Goal: Transaction & Acquisition: Book appointment/travel/reservation

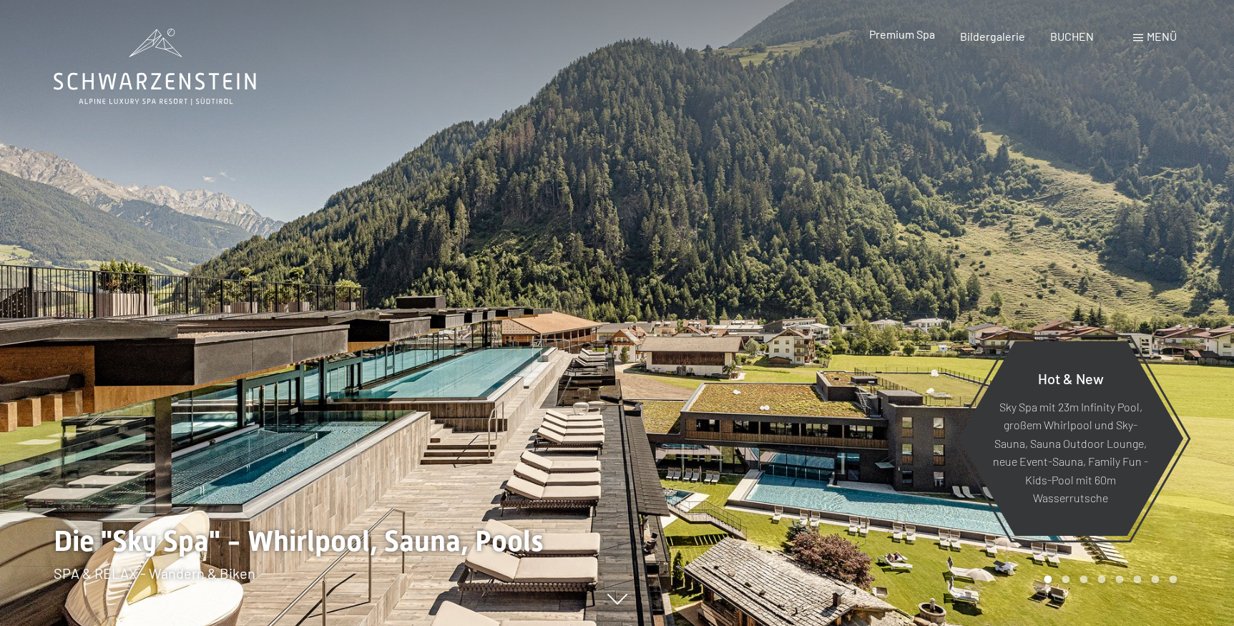
click at [903, 34] on span "Premium Spa" at bounding box center [901, 34] width 66 height 14
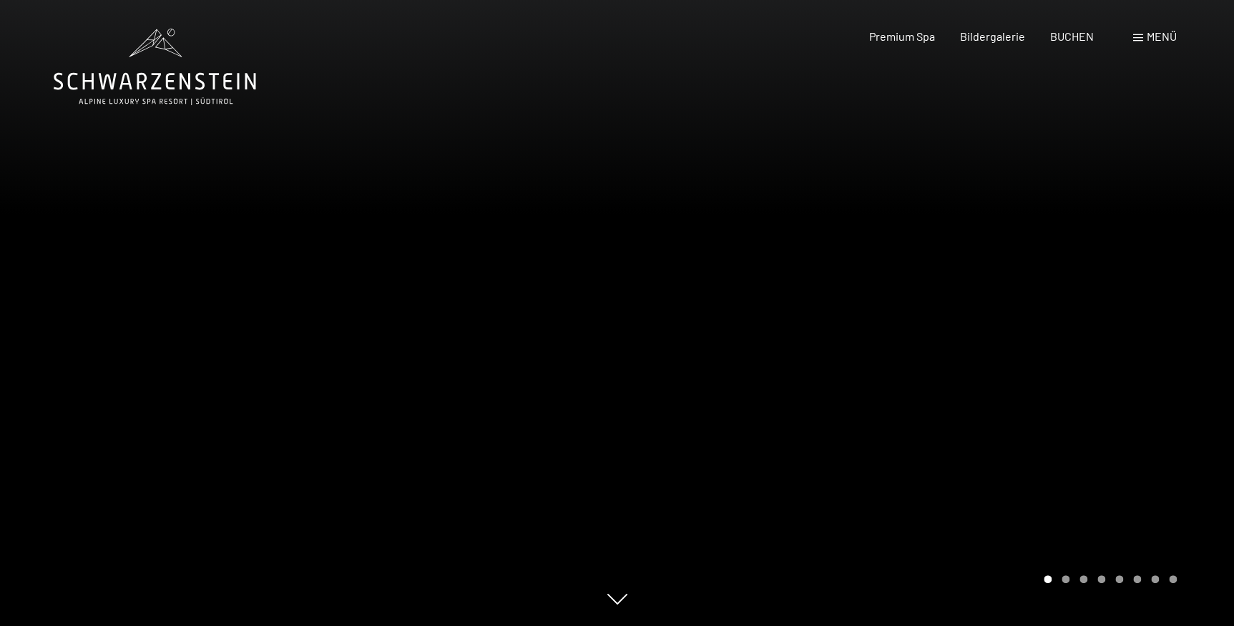
click at [184, 78] on icon at bounding box center [155, 81] width 202 height 17
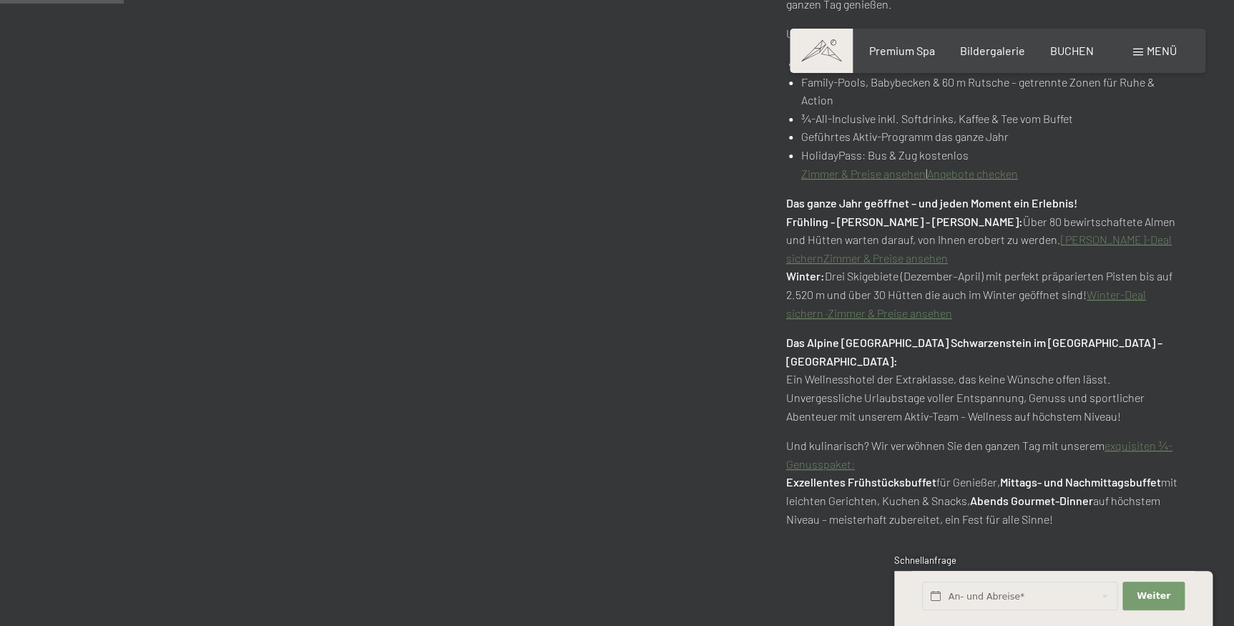
scroll to position [845, 0]
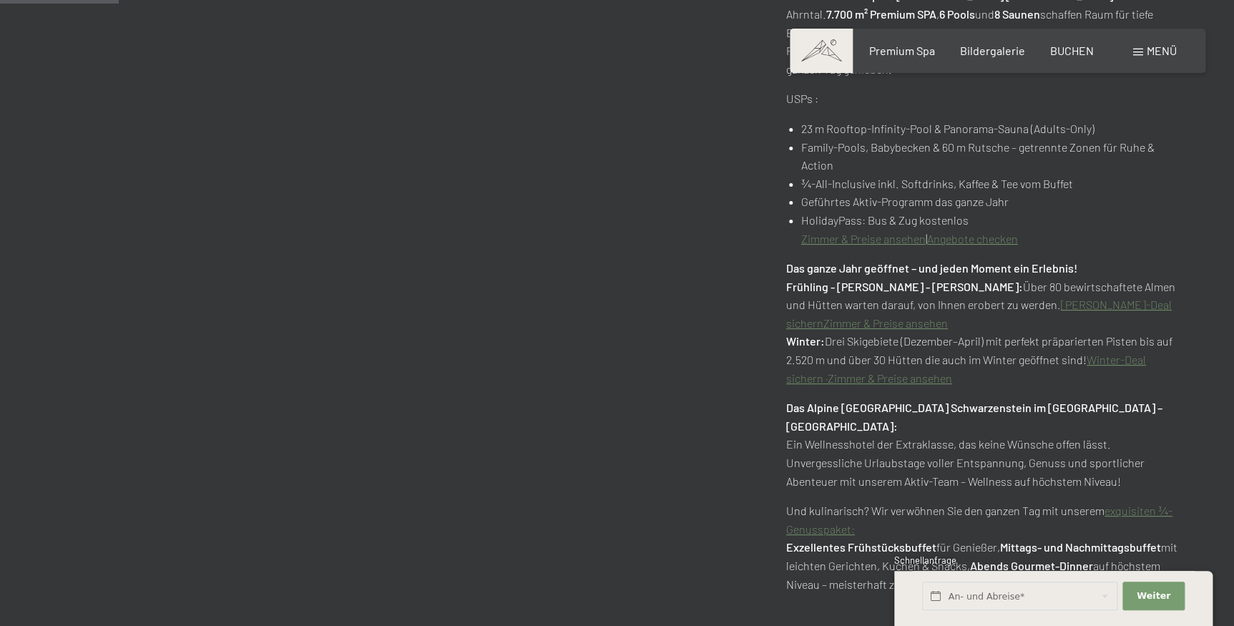
click at [847, 232] on link "Zimmer & Preise ansehen" at bounding box center [863, 239] width 124 height 14
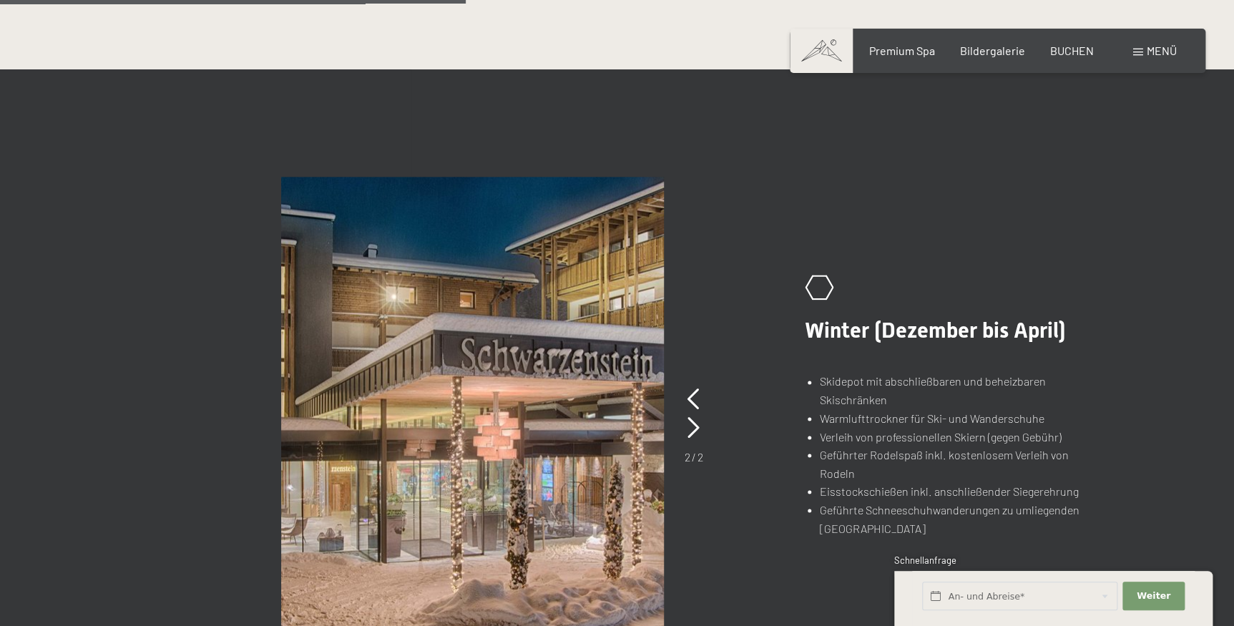
scroll to position [1040, 0]
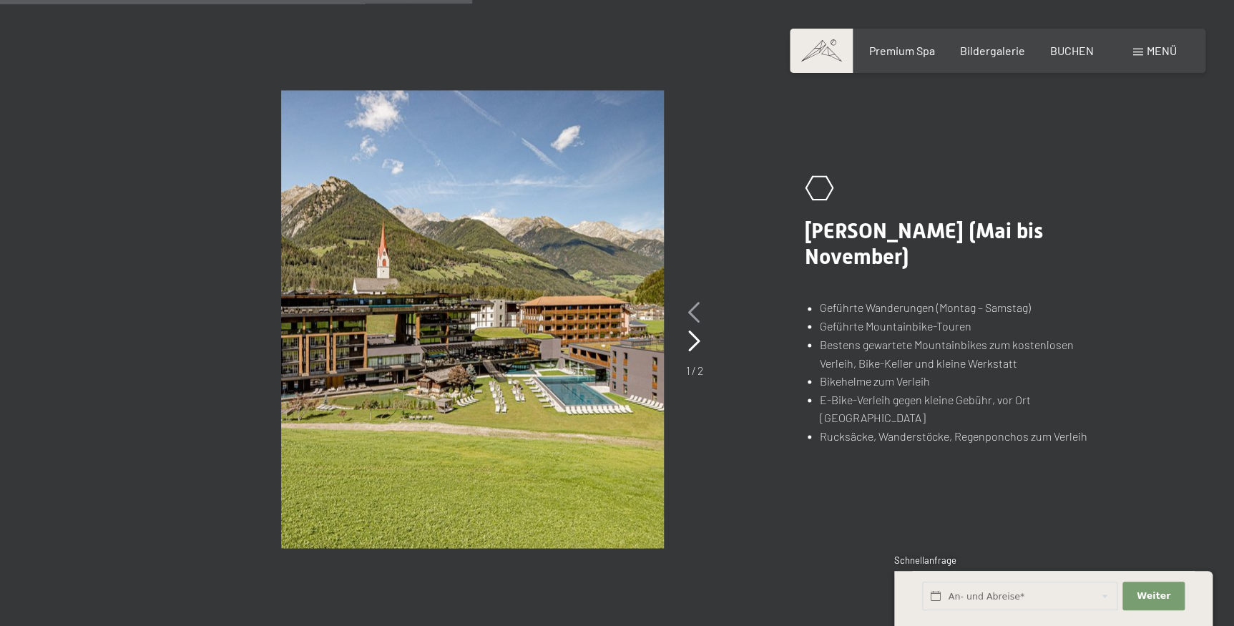
click at [692, 305] on icon at bounding box center [694, 311] width 12 height 21
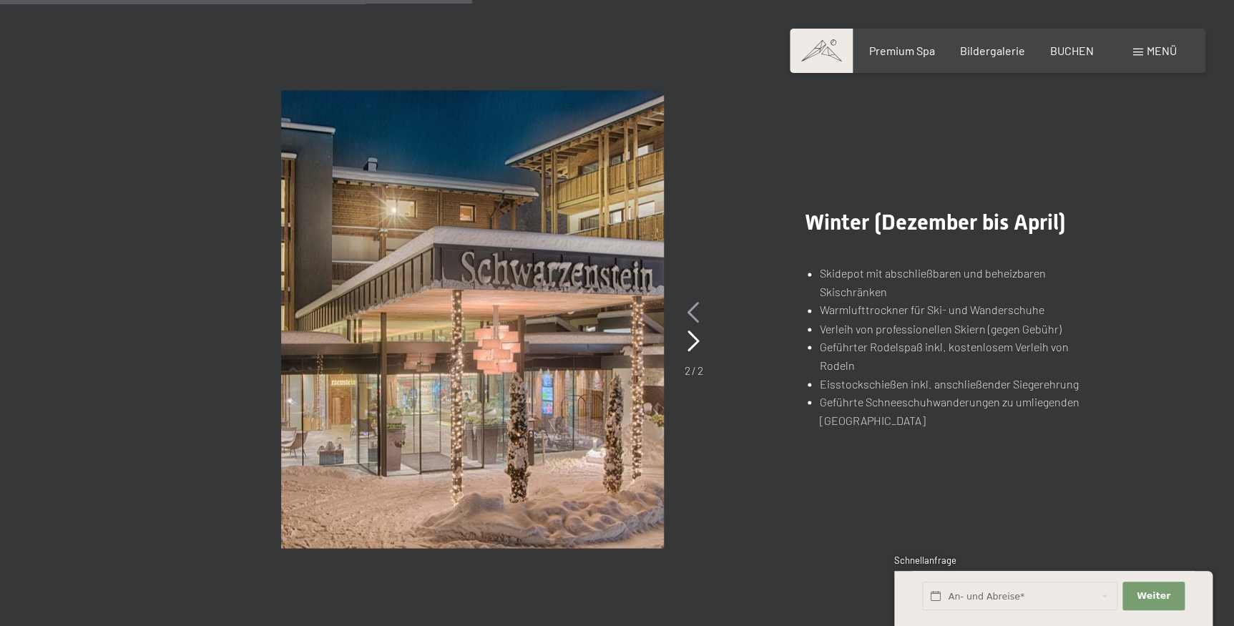
click at [692, 305] on icon at bounding box center [693, 311] width 12 height 21
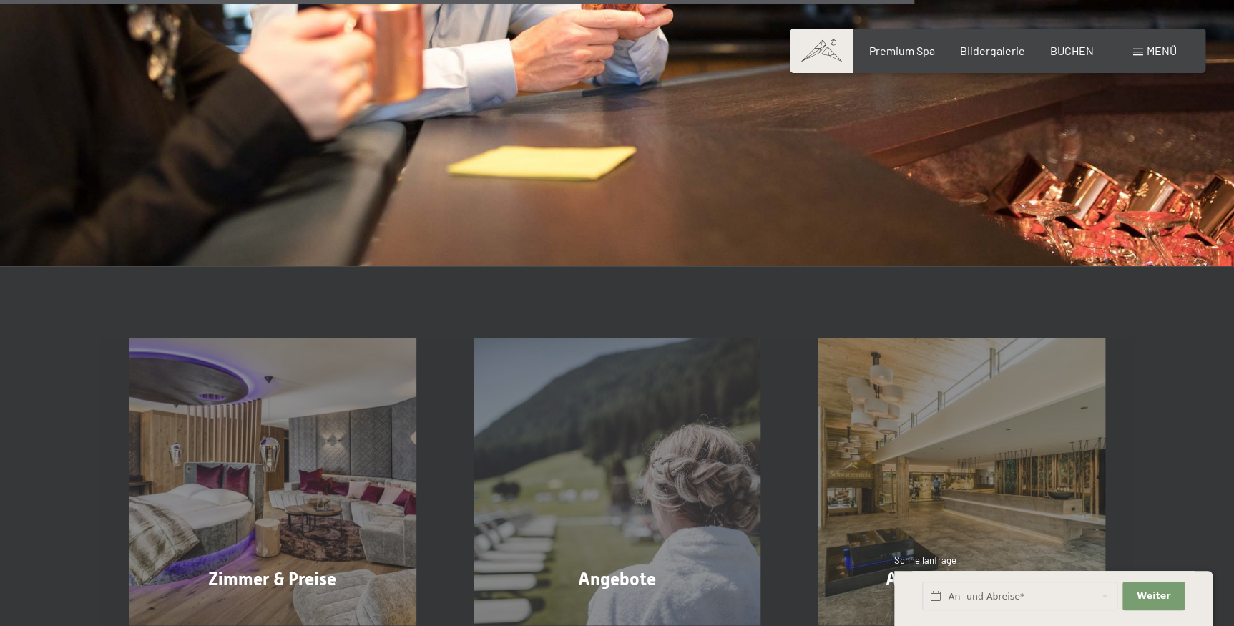
scroll to position [2275, 0]
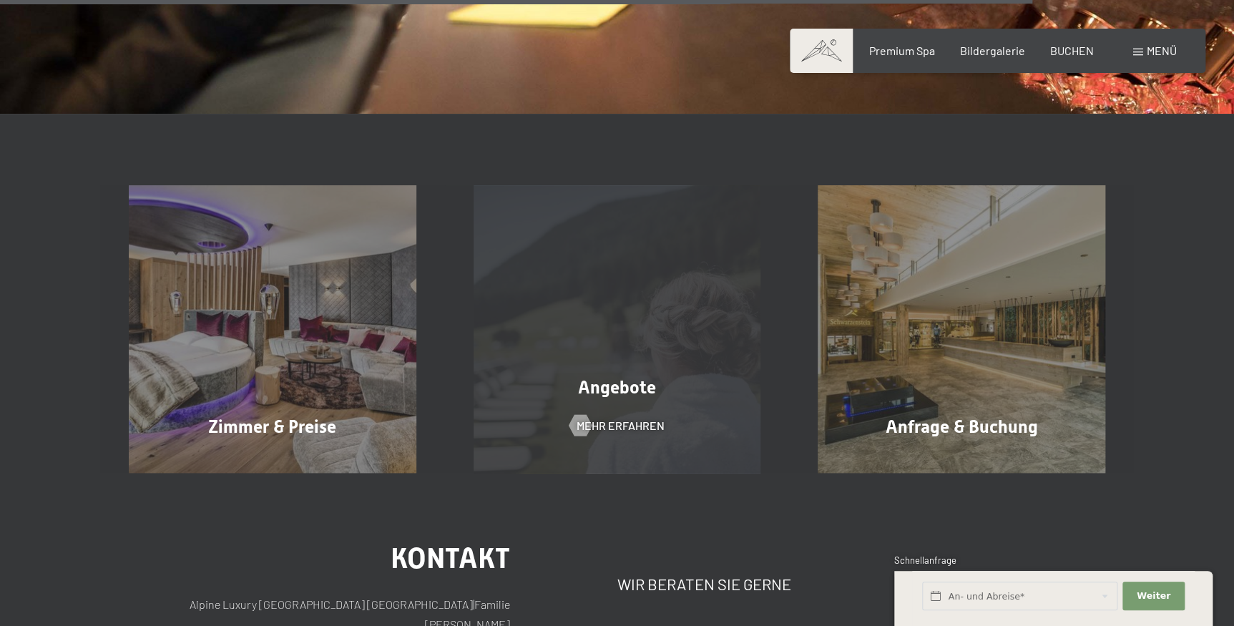
click at [610, 391] on span "Angebote" at bounding box center [617, 387] width 78 height 21
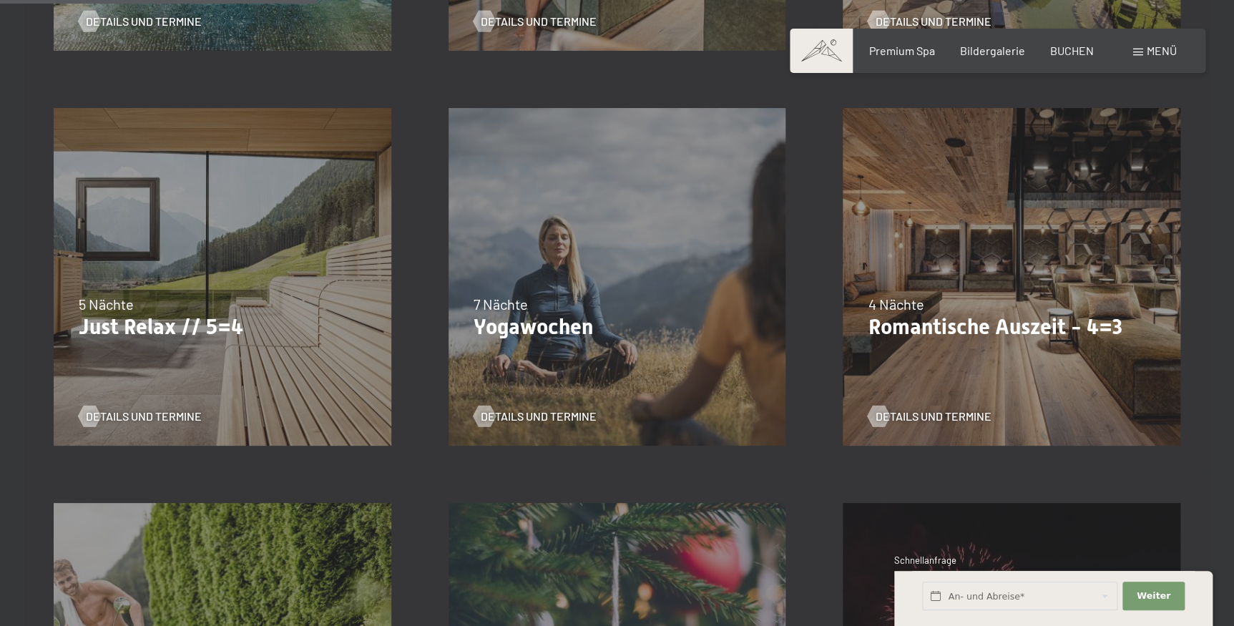
scroll to position [780, 0]
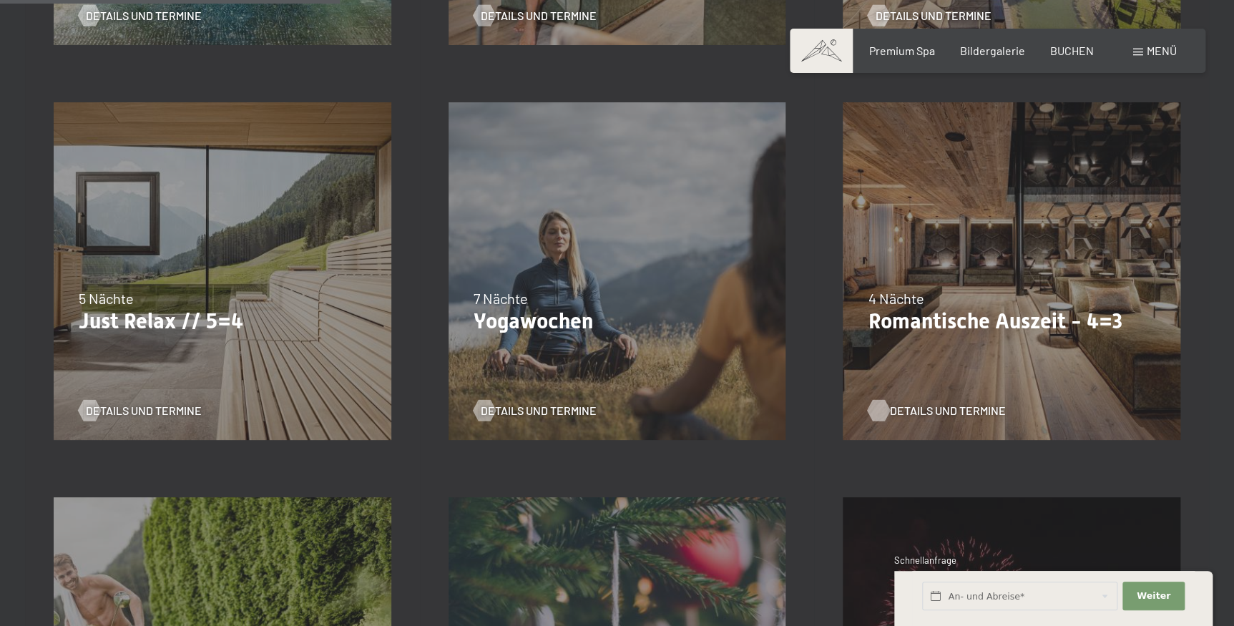
click at [910, 405] on span "Details und Termine" at bounding box center [947, 411] width 116 height 16
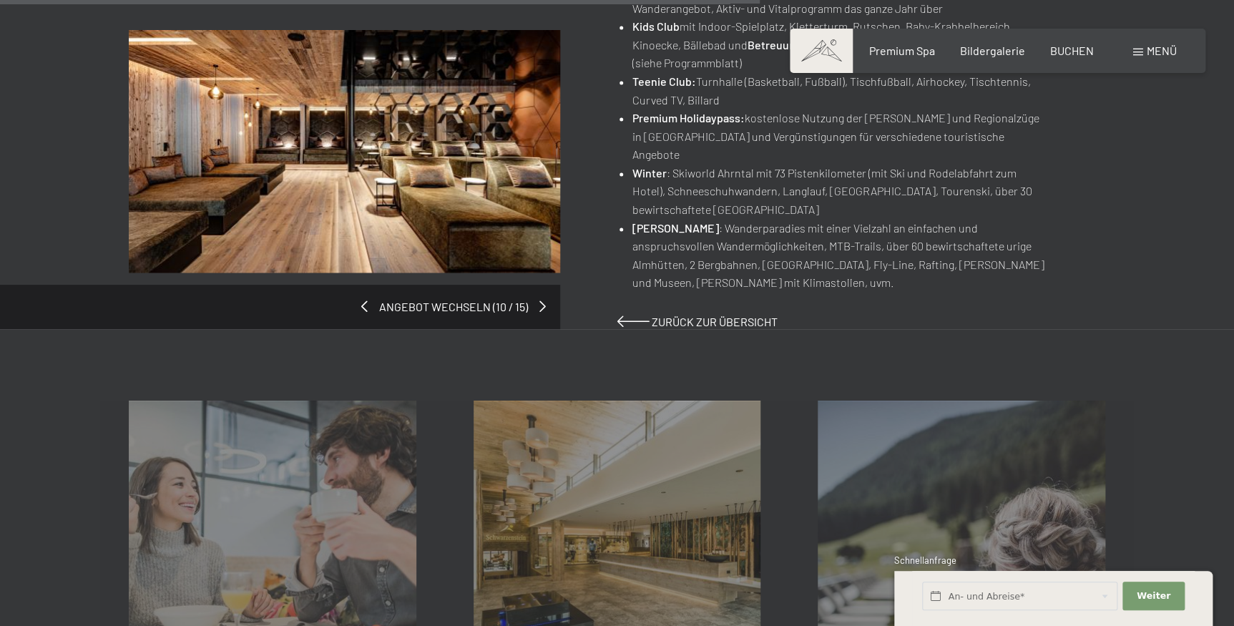
scroll to position [1040, 0]
click at [540, 299] on span at bounding box center [542, 304] width 6 height 11
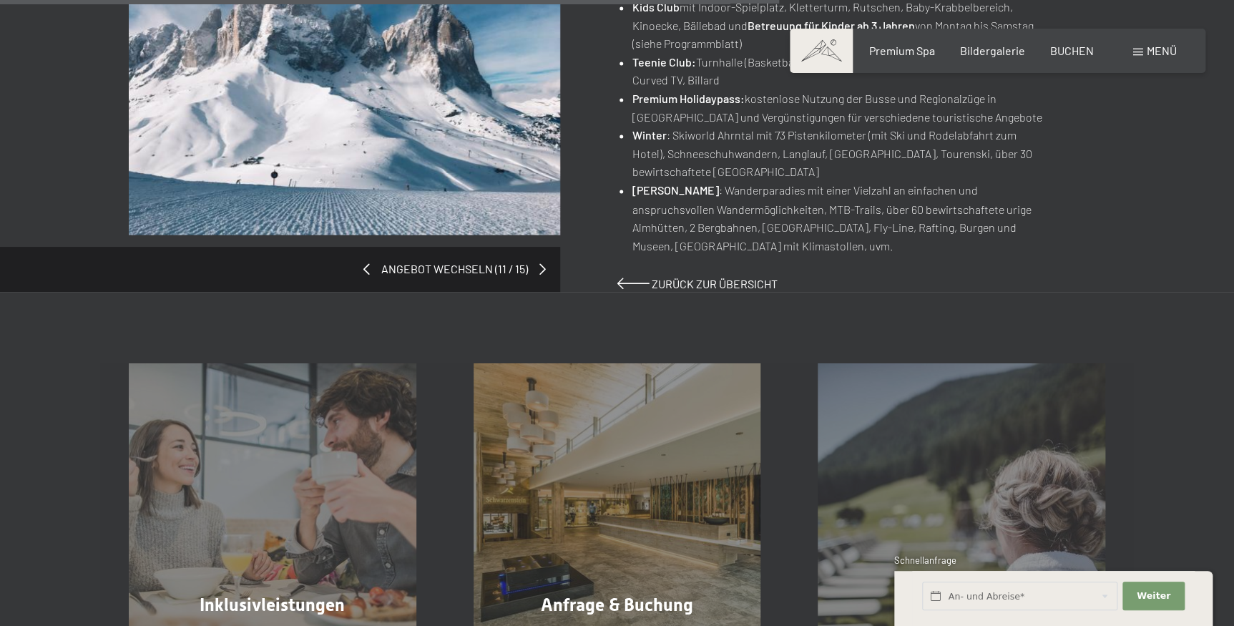
scroll to position [1170, 0]
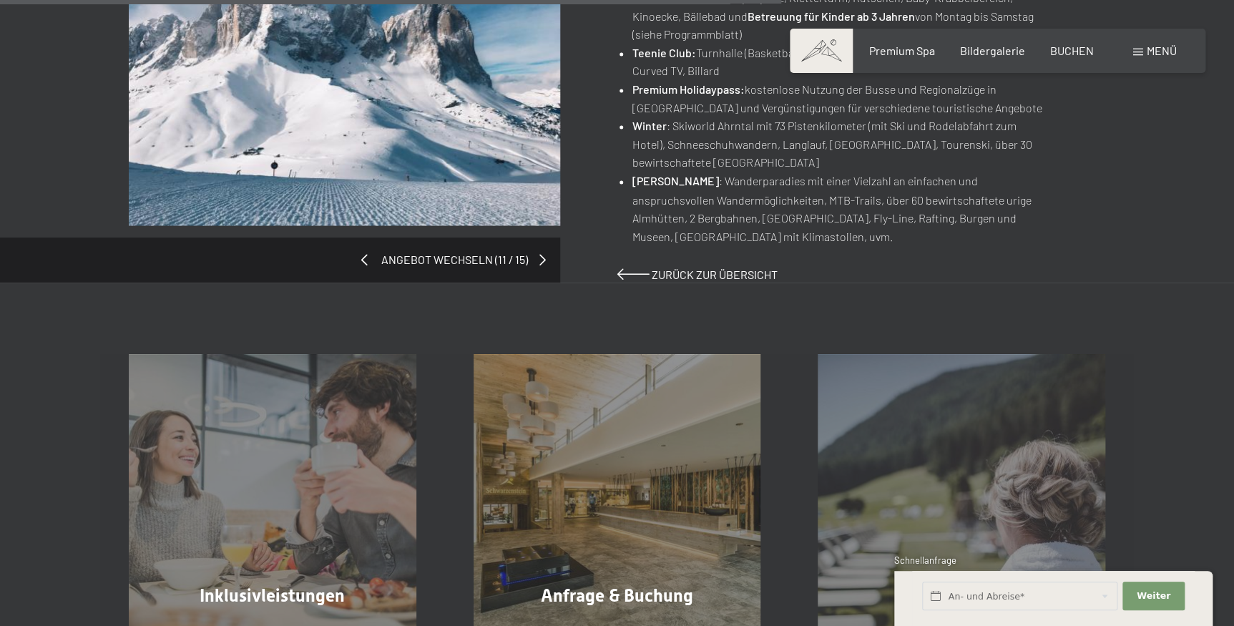
click at [365, 255] on span at bounding box center [364, 258] width 6 height 11
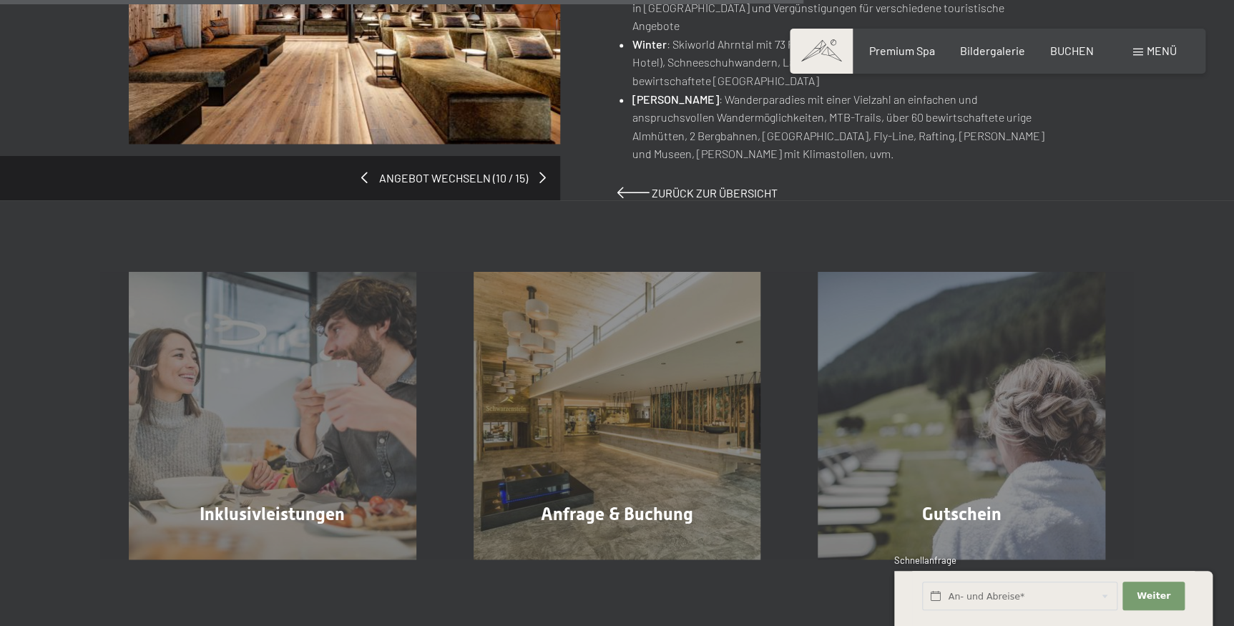
scroll to position [1170, 0]
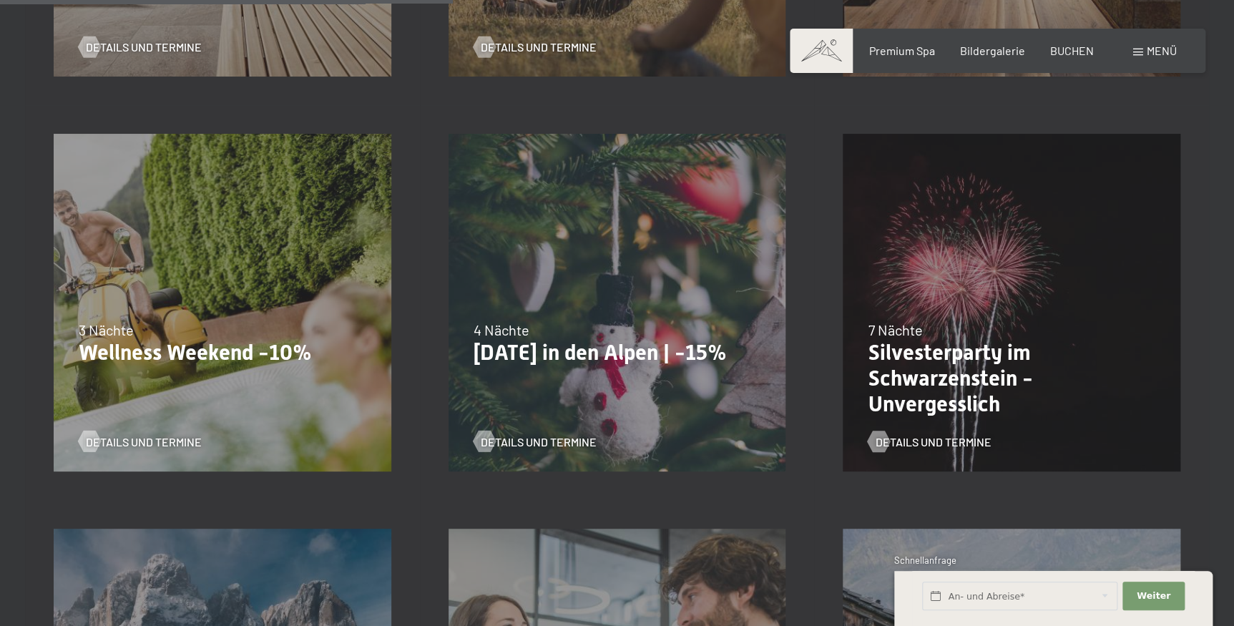
scroll to position [1235, 0]
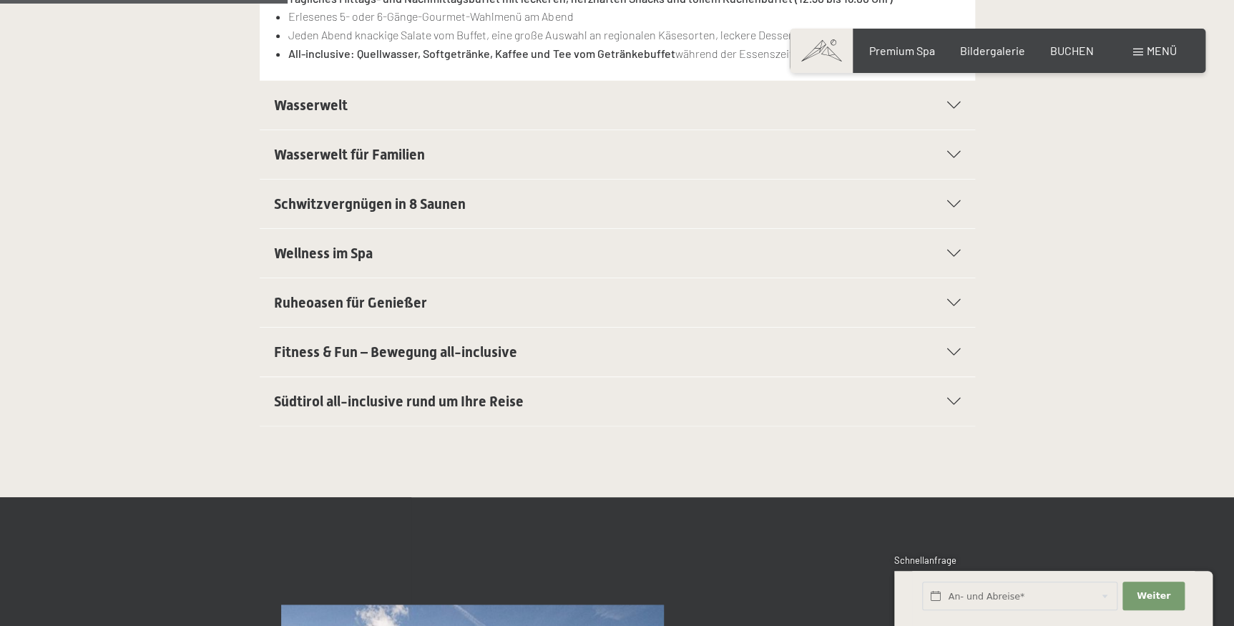
scroll to position [520, 0]
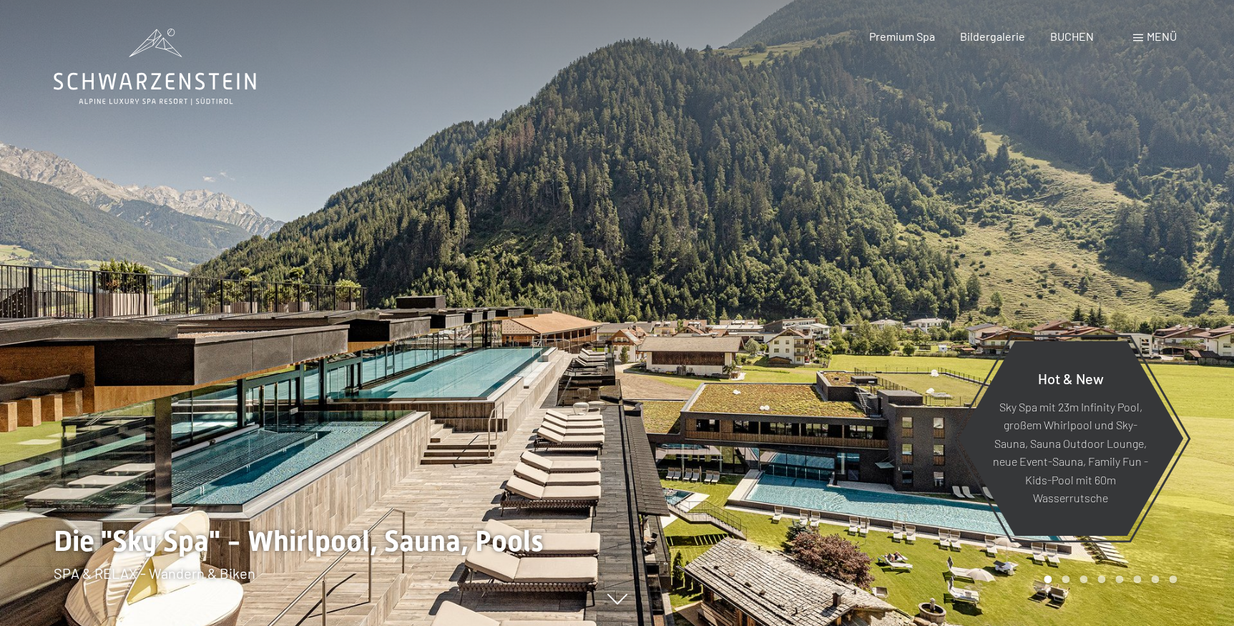
click at [152, 78] on icon at bounding box center [155, 67] width 202 height 77
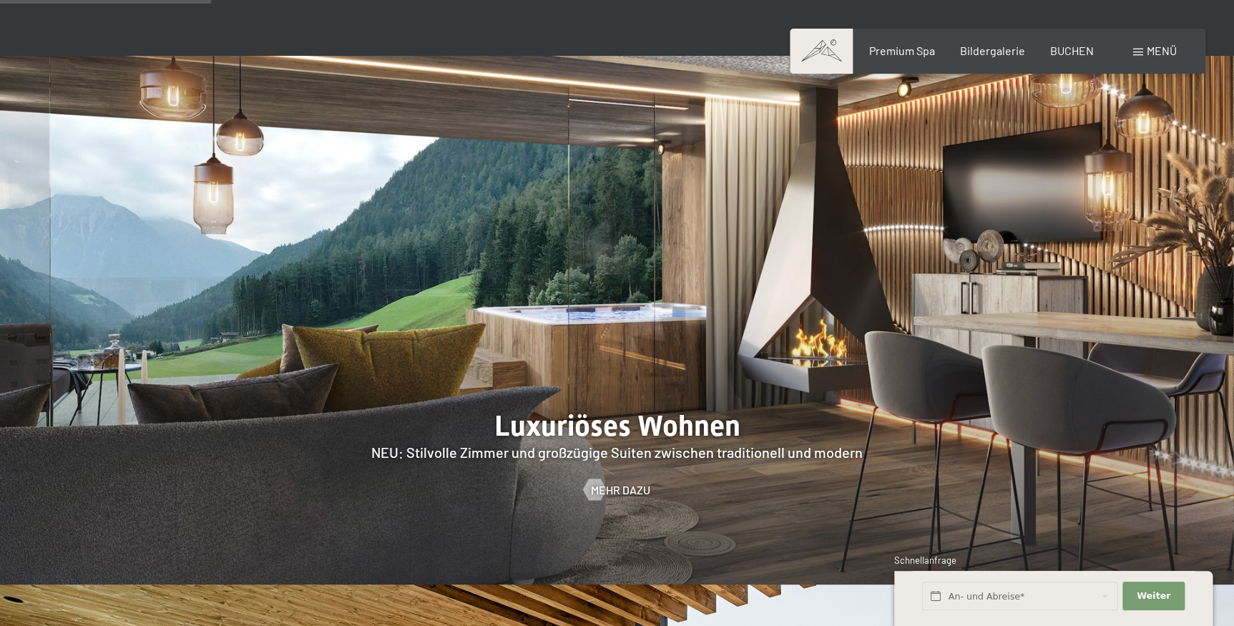
scroll to position [1495, 0]
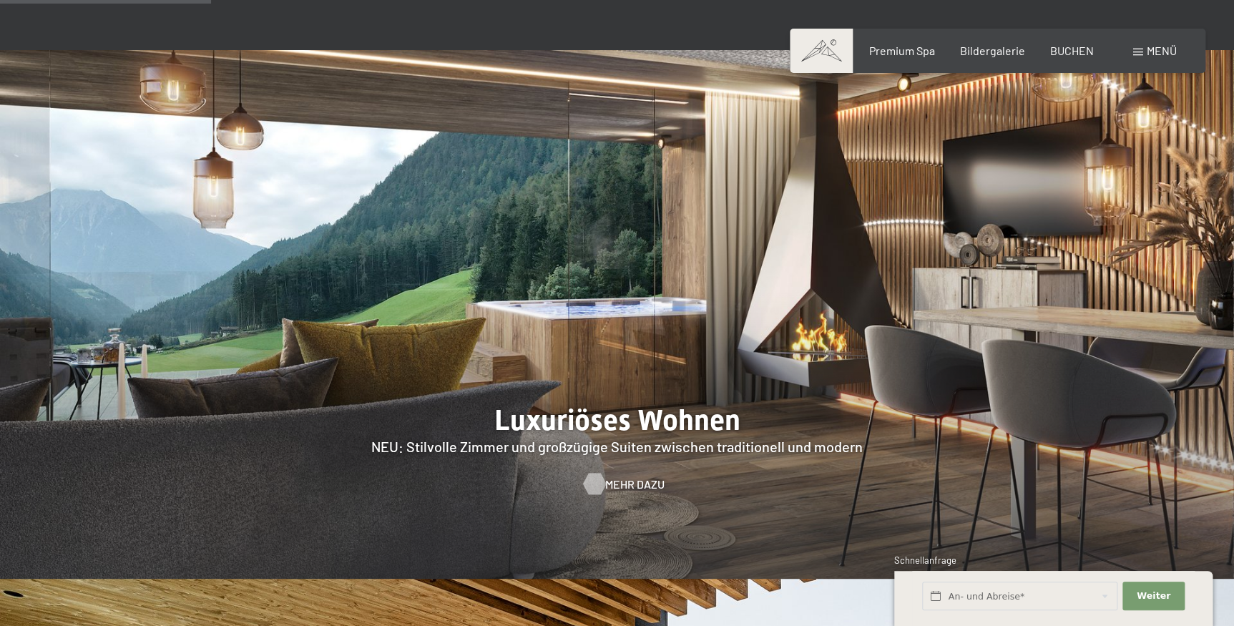
click at [629, 476] on span "Mehr dazu" at bounding box center [634, 484] width 59 height 16
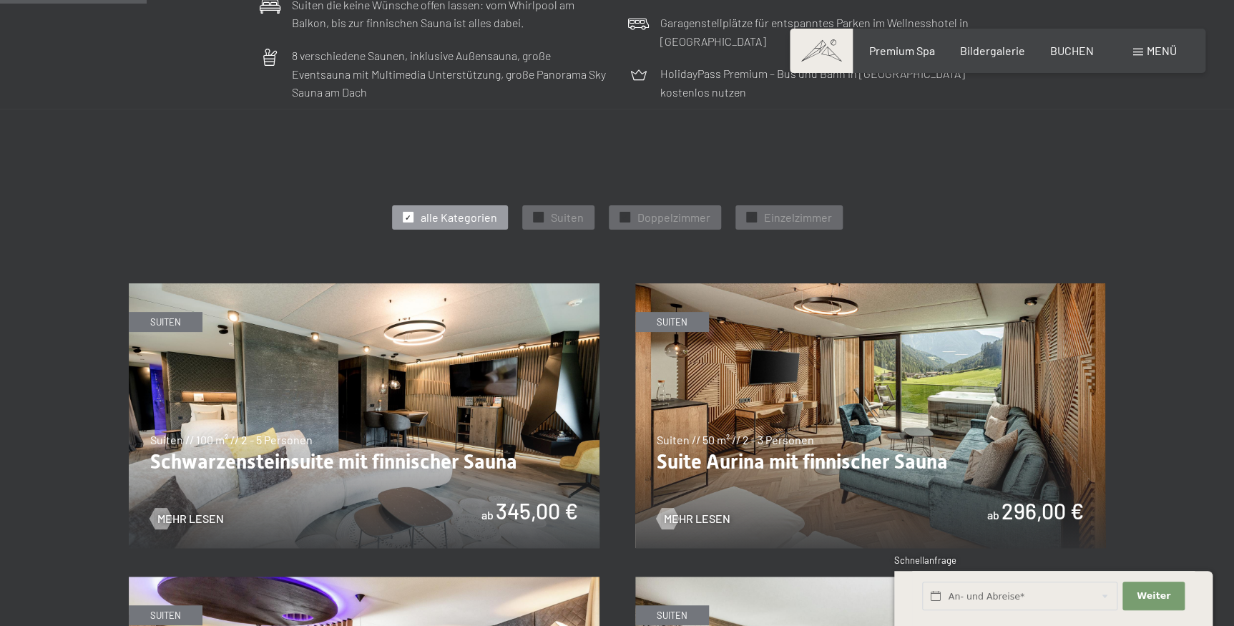
scroll to position [845, 0]
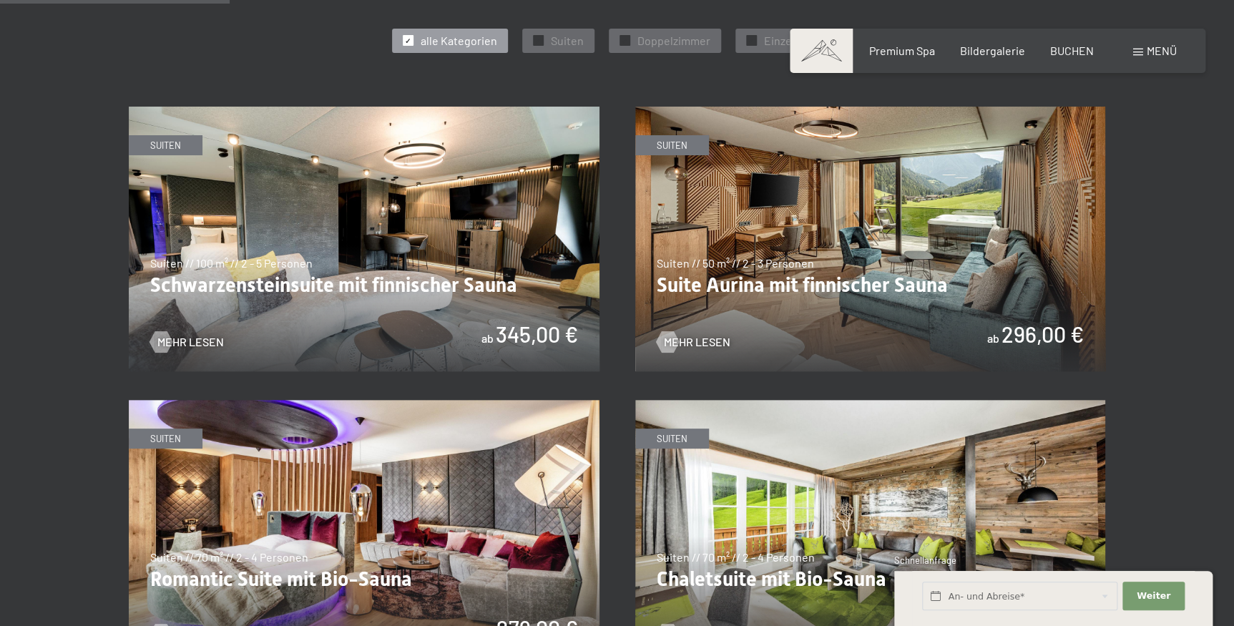
click at [807, 227] on img at bounding box center [870, 239] width 471 height 265
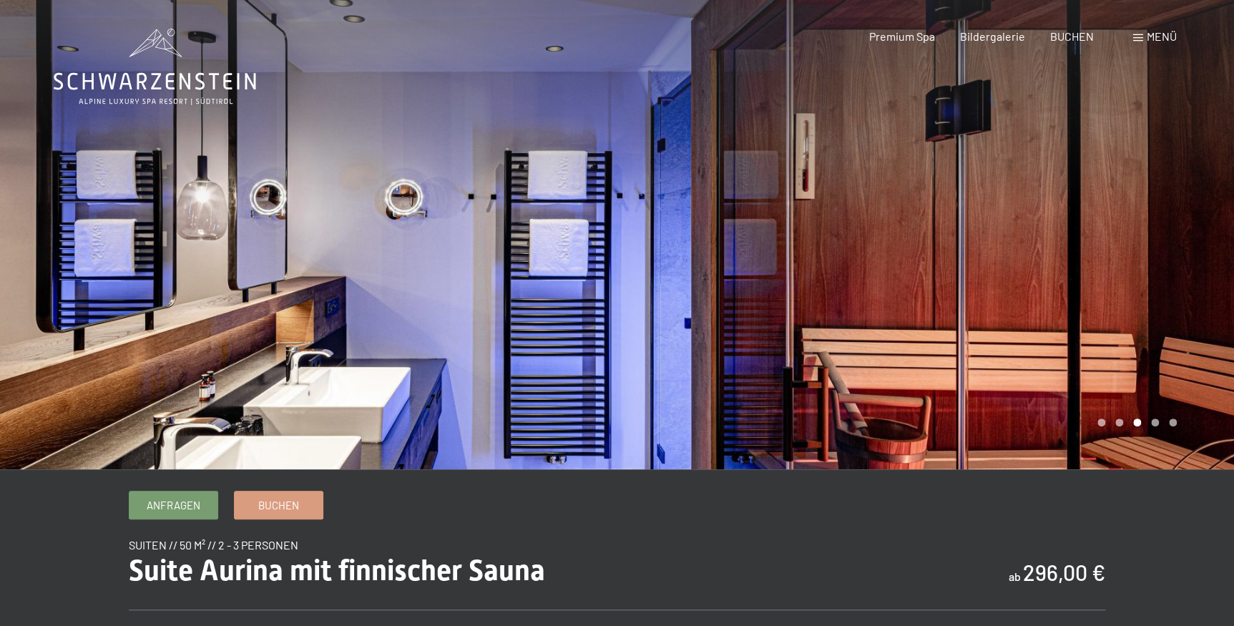
click at [56, 270] on div at bounding box center [308, 234] width 617 height 469
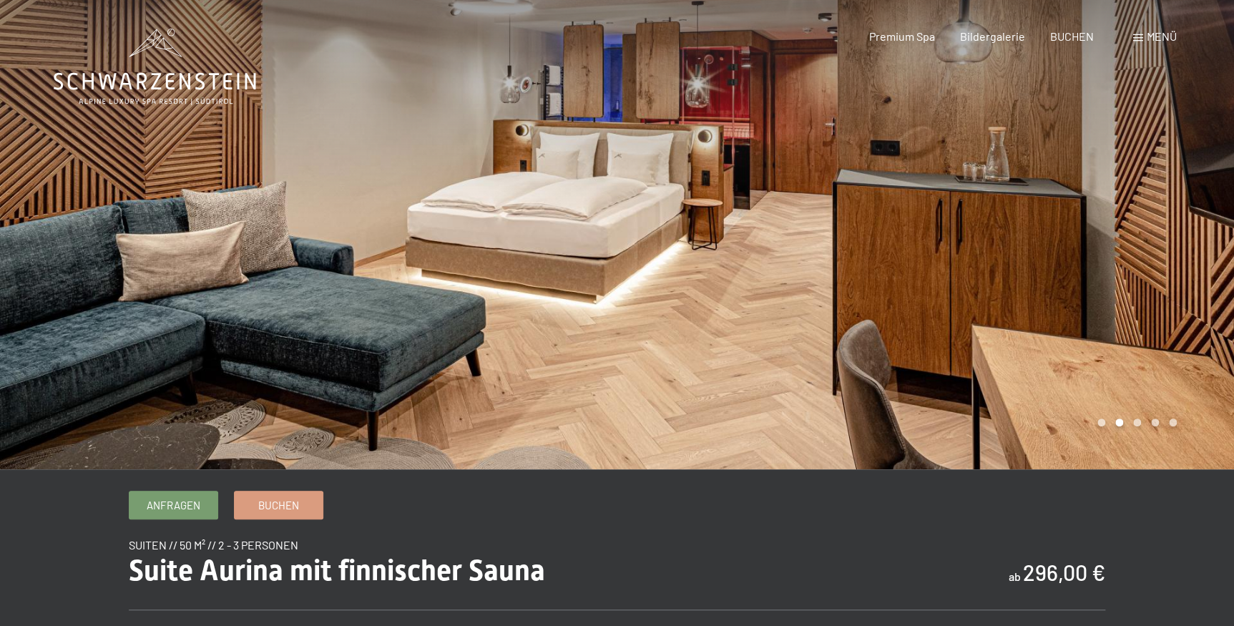
click at [100, 162] on div at bounding box center [308, 234] width 617 height 469
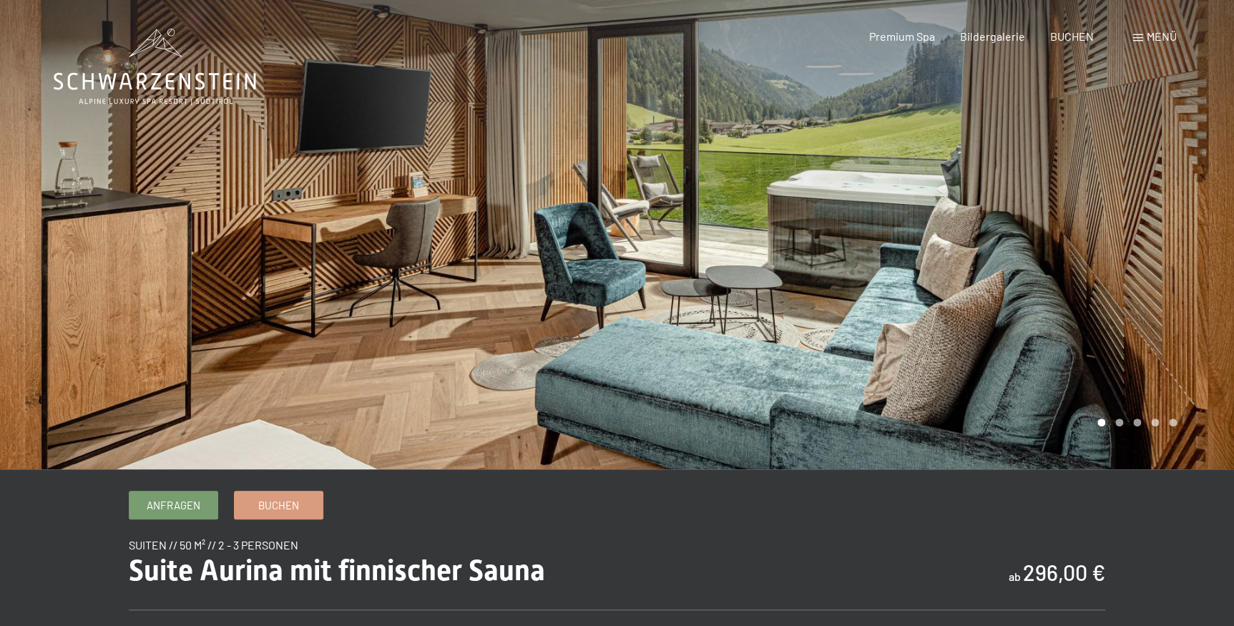
click at [100, 162] on div at bounding box center [308, 234] width 617 height 469
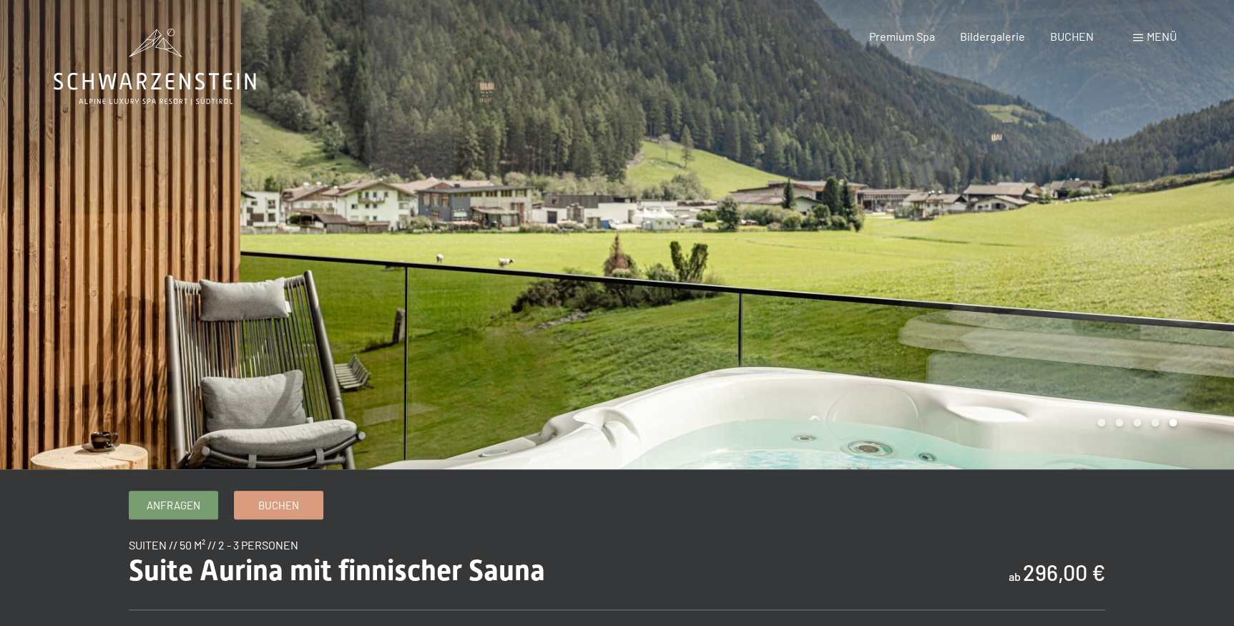
click at [100, 162] on div at bounding box center [308, 234] width 617 height 469
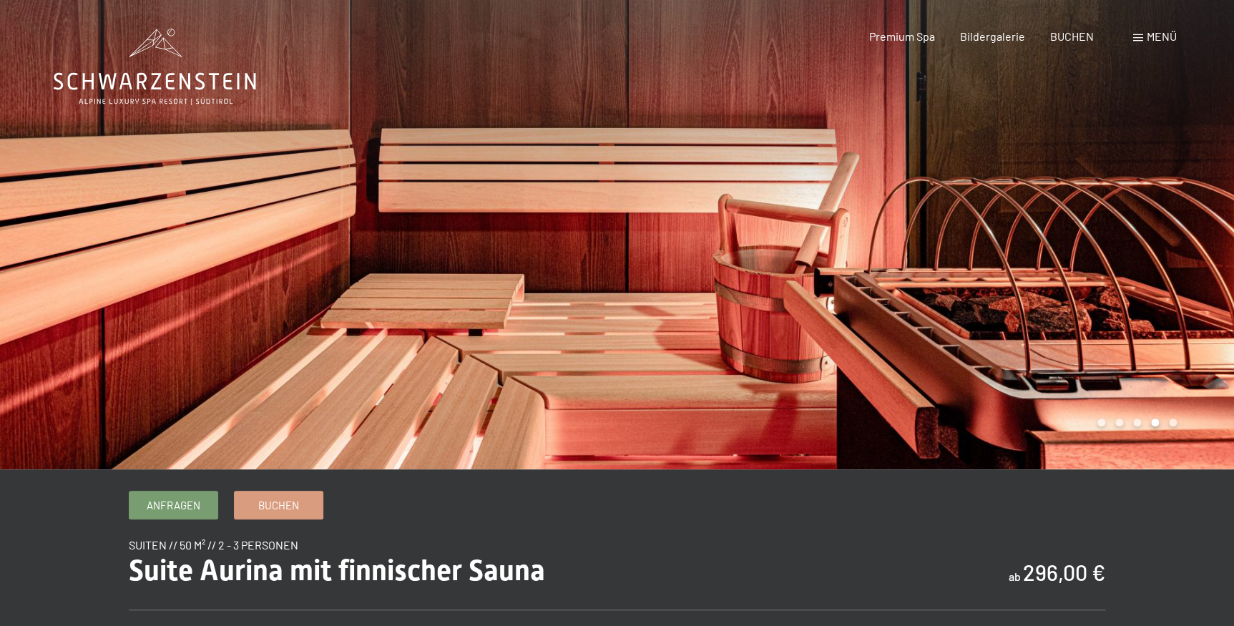
click at [46, 195] on div at bounding box center [308, 234] width 617 height 469
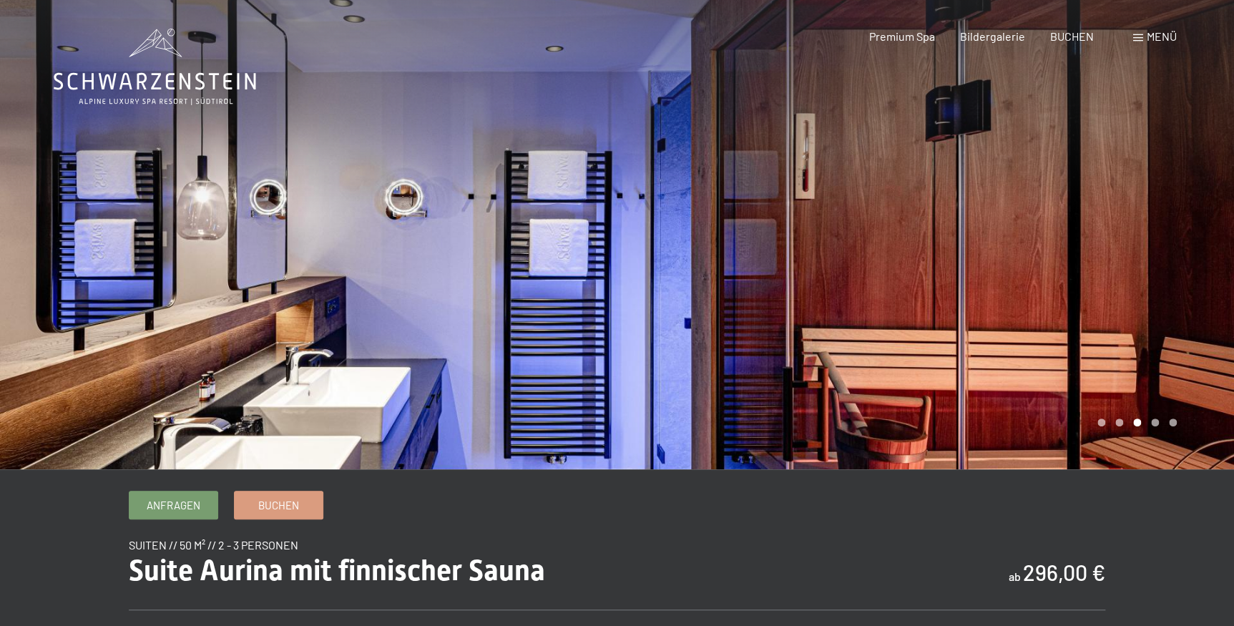
click at [54, 250] on div at bounding box center [308, 234] width 617 height 469
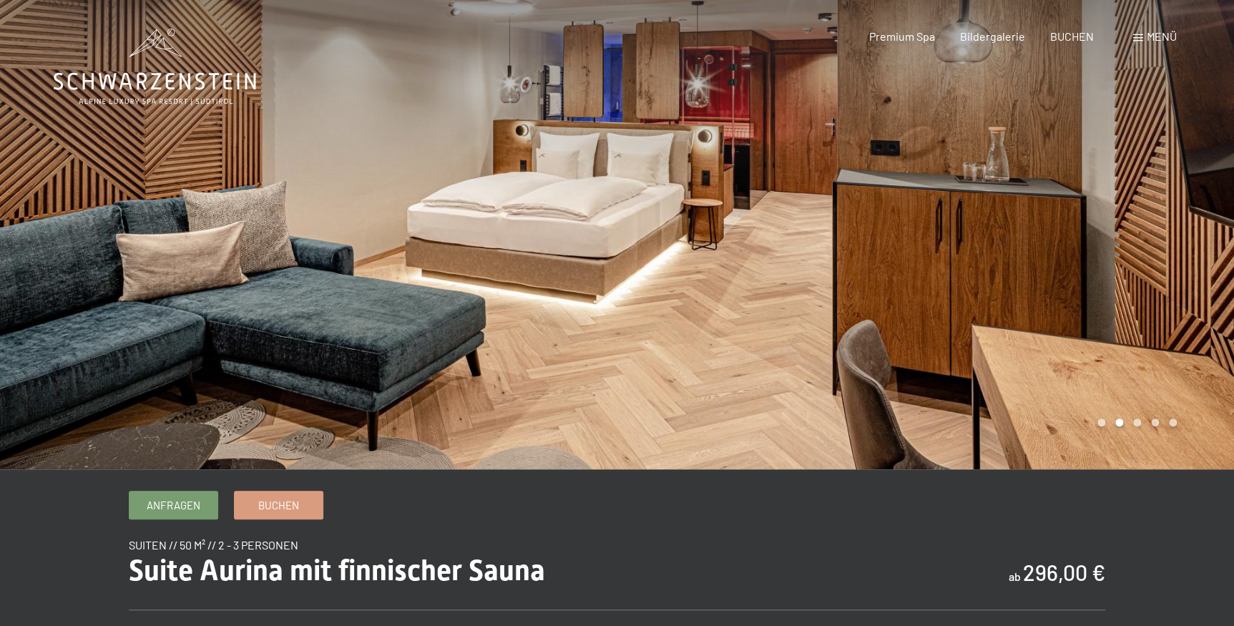
click at [54, 250] on div at bounding box center [308, 234] width 617 height 469
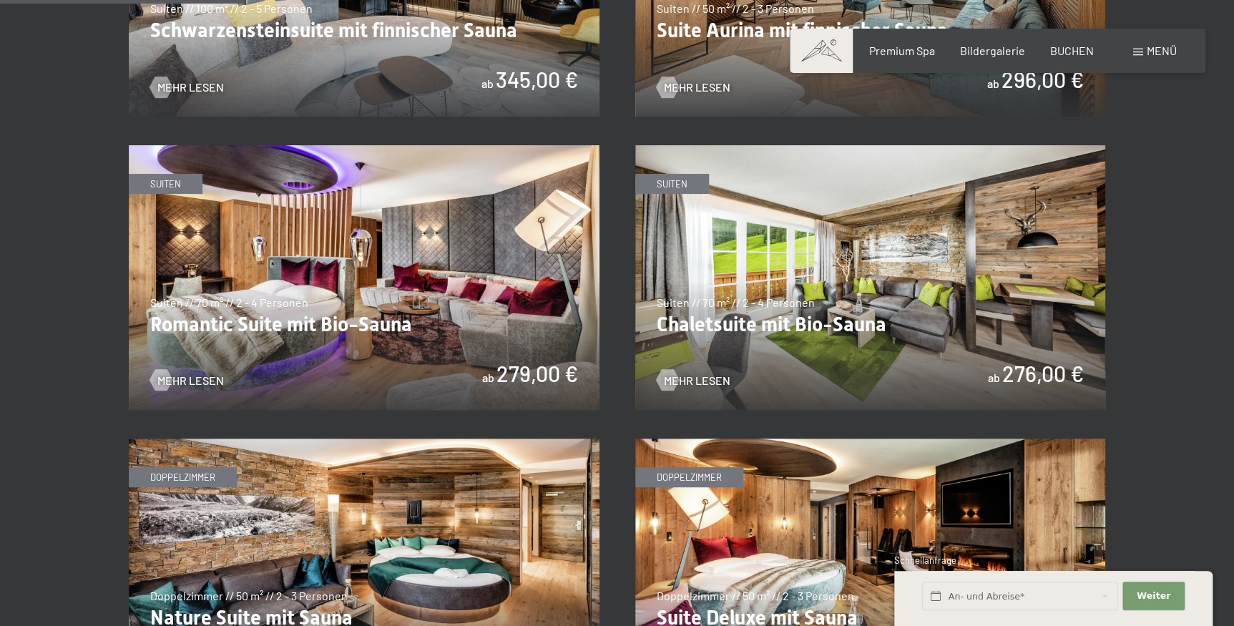
scroll to position [1105, 0]
